Goal: Navigation & Orientation: Find specific page/section

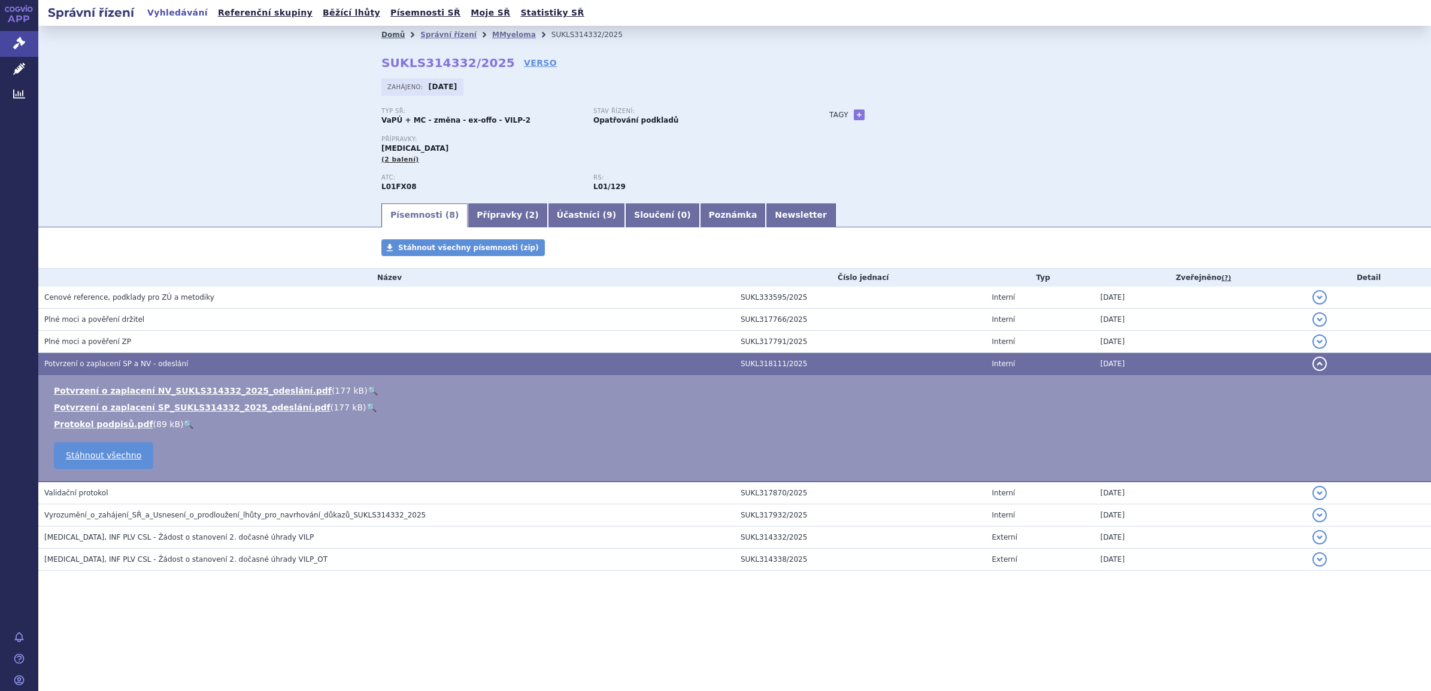
click at [381, 34] on link "Domů" at bounding box center [392, 35] width 23 height 8
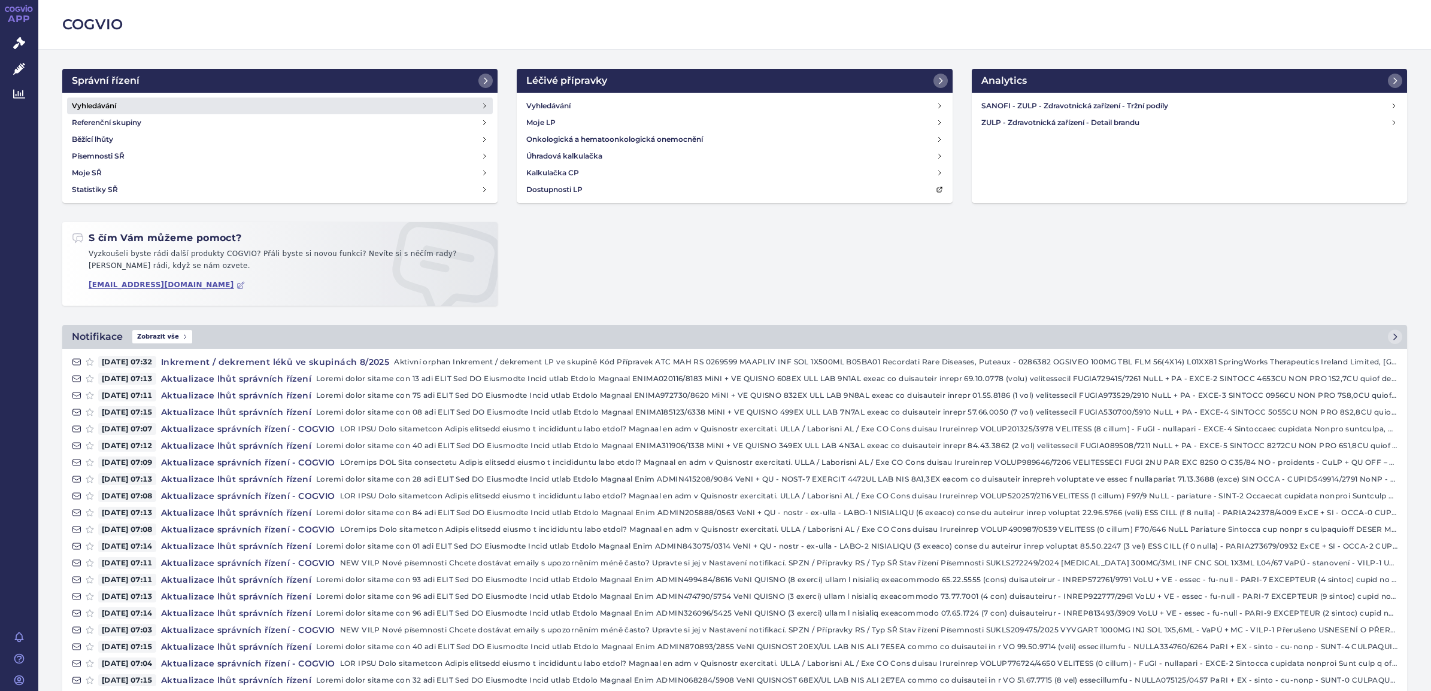
click at [88, 99] on link "Vyhledávání" at bounding box center [280, 106] width 426 height 17
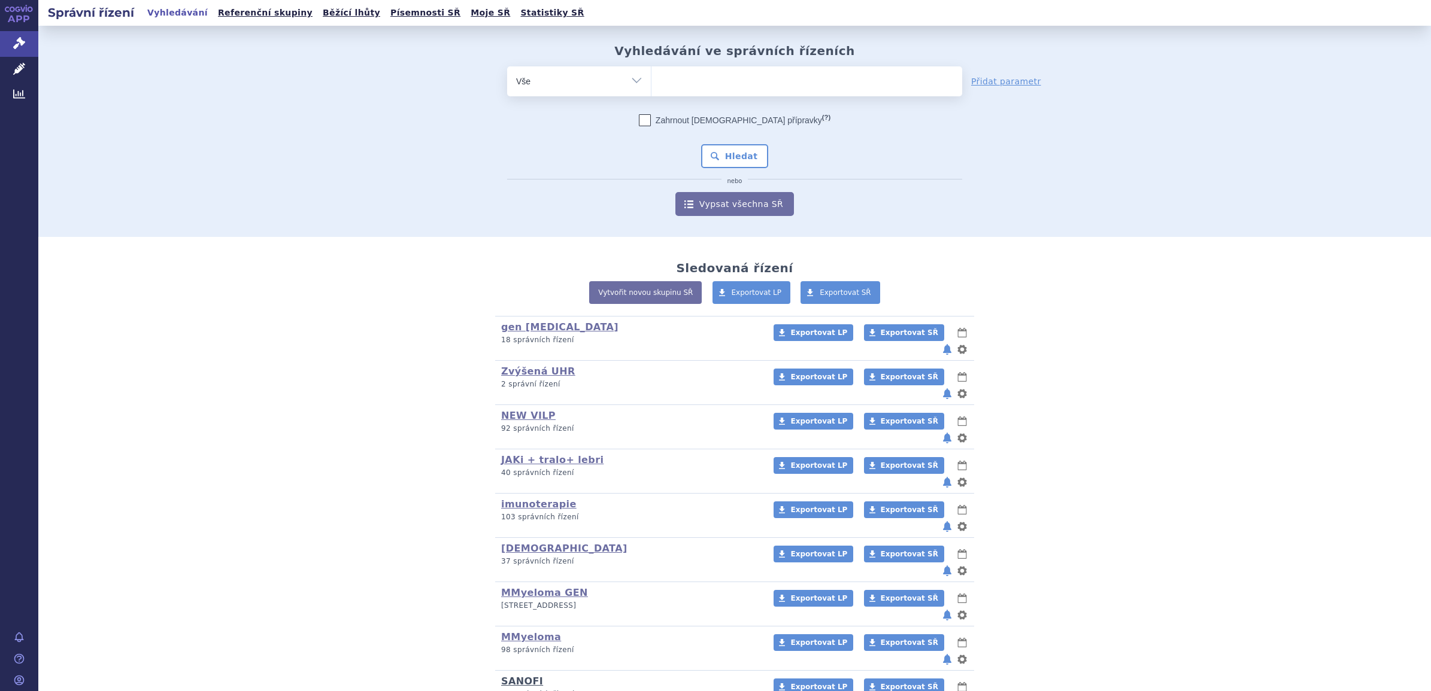
click at [521, 676] on link "SANOFI" at bounding box center [522, 681] width 42 height 11
